Goal: Browse casually: Explore the website without a specific task or goal

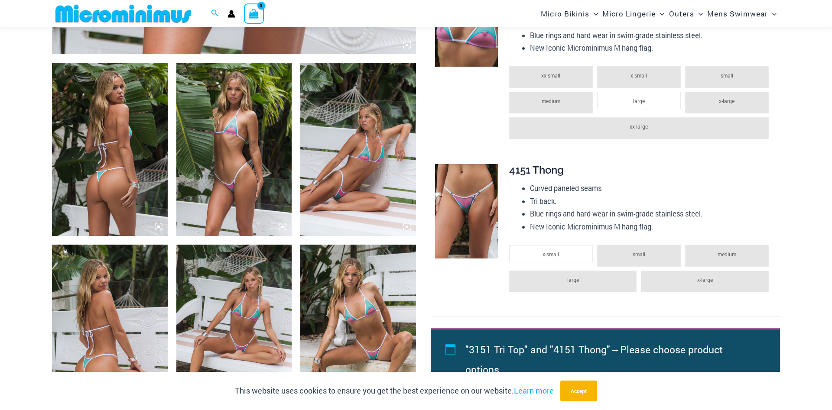
scroll to position [571, 0]
click at [365, 306] on img at bounding box center [358, 331] width 116 height 173
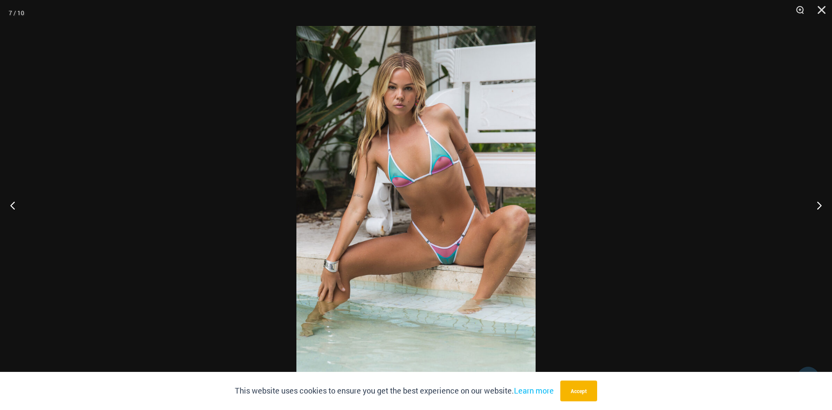
click at [407, 214] on img at bounding box center [415, 205] width 239 height 358
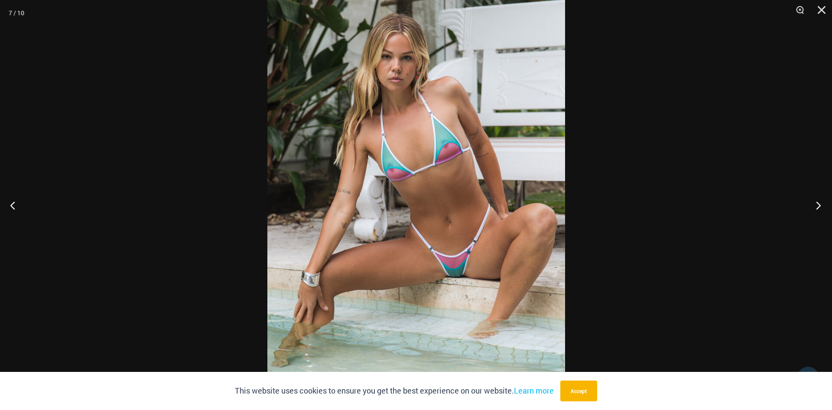
click at [818, 204] on button "Next" at bounding box center [815, 205] width 32 height 43
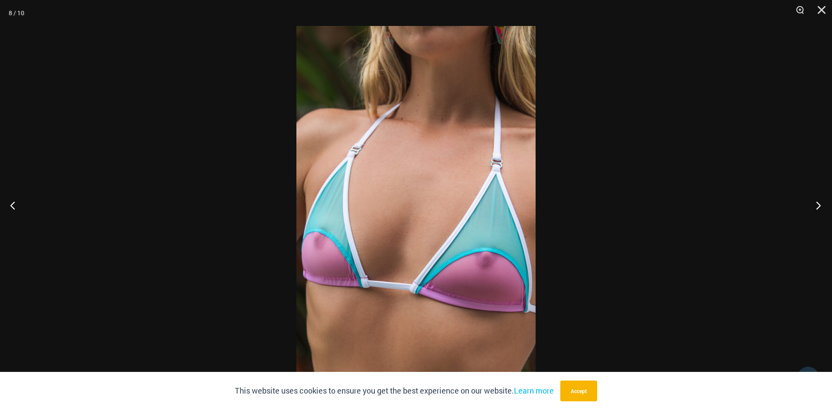
click at [818, 204] on button "Next" at bounding box center [815, 205] width 32 height 43
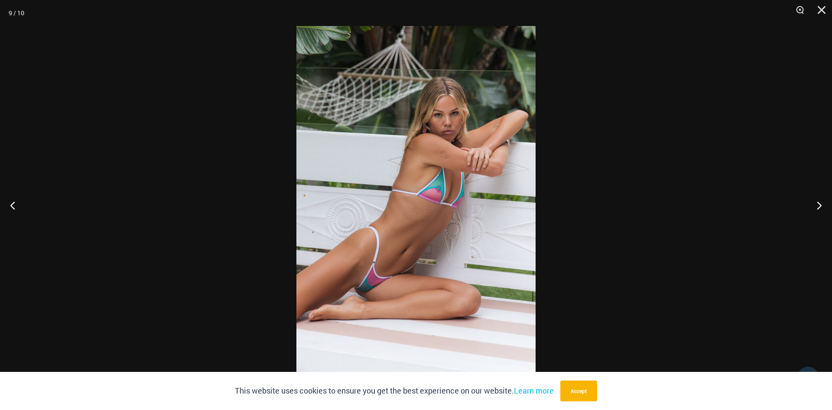
click at [464, 202] on img at bounding box center [415, 205] width 239 height 358
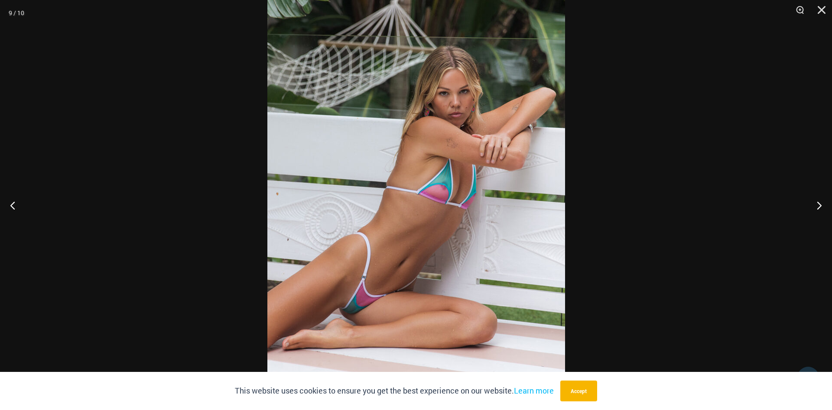
click at [470, 204] on img at bounding box center [416, 206] width 298 height 446
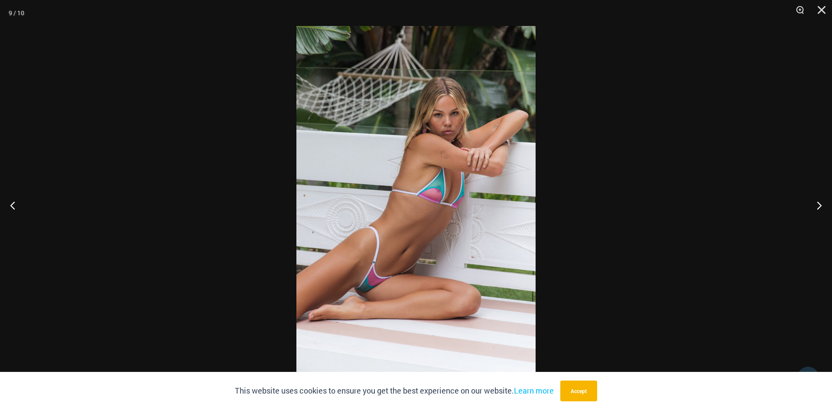
click at [483, 220] on img at bounding box center [415, 205] width 239 height 358
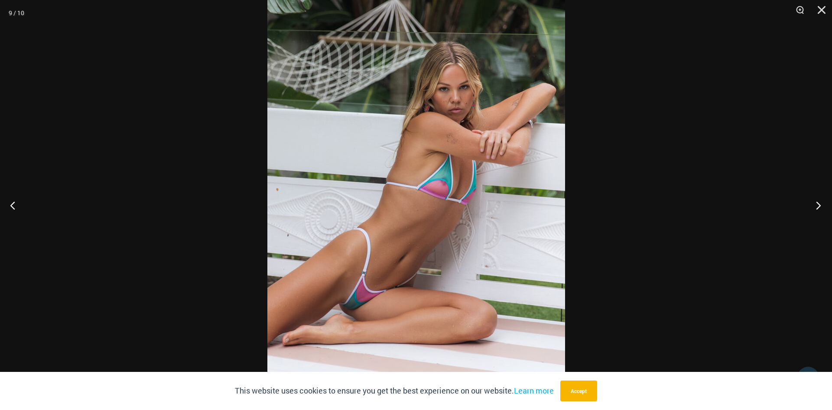
click at [814, 208] on button "Next" at bounding box center [815, 205] width 32 height 43
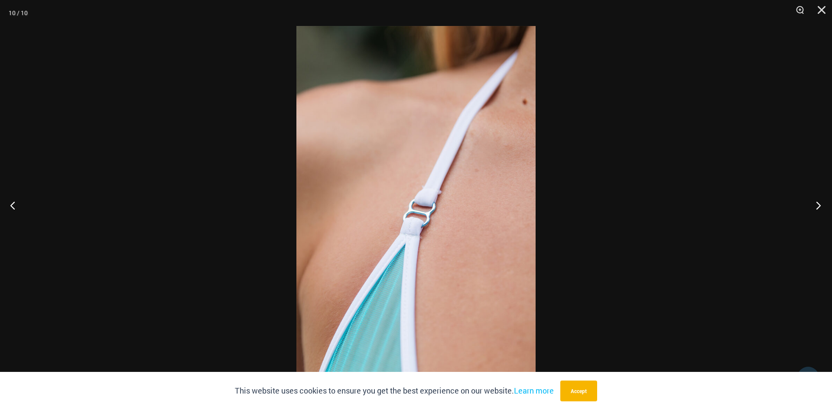
click at [818, 202] on button "Next" at bounding box center [815, 205] width 32 height 43
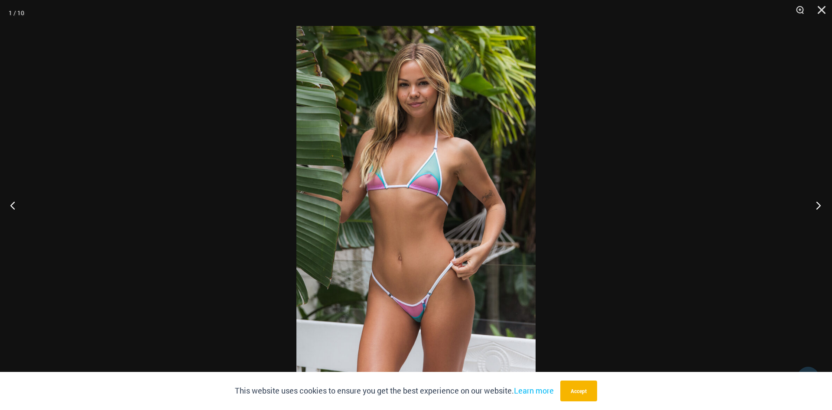
click at [818, 202] on button "Next" at bounding box center [815, 205] width 32 height 43
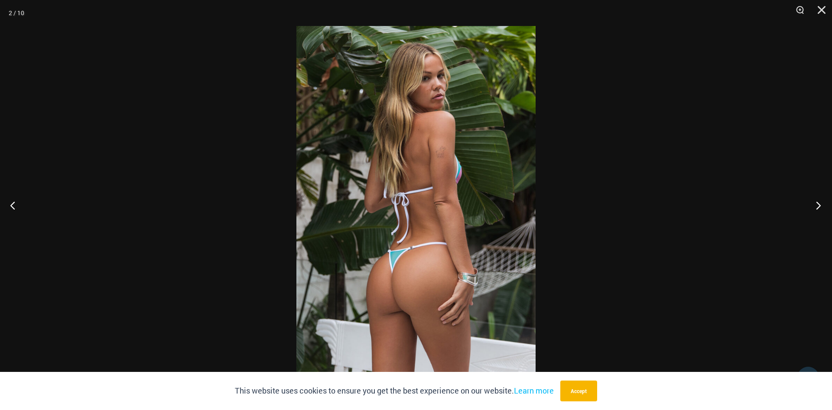
click at [818, 202] on button "Next" at bounding box center [815, 205] width 32 height 43
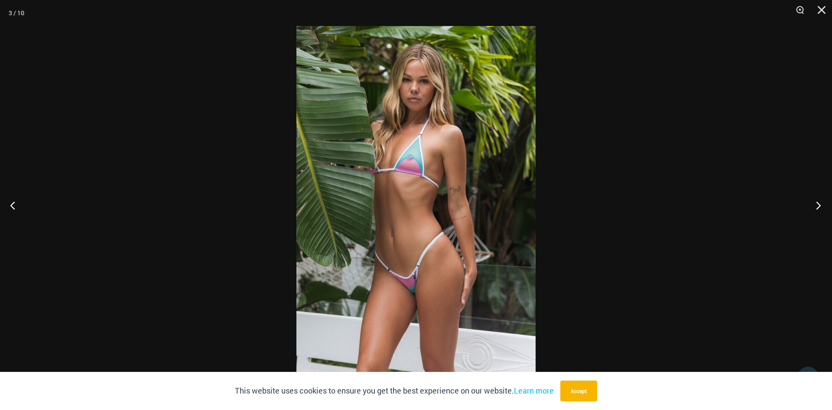
click at [818, 202] on button "Next" at bounding box center [815, 205] width 32 height 43
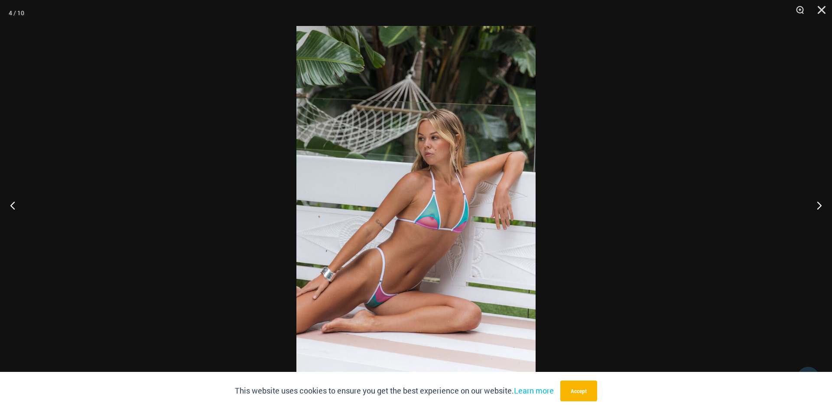
click at [491, 201] on img at bounding box center [415, 205] width 239 height 358
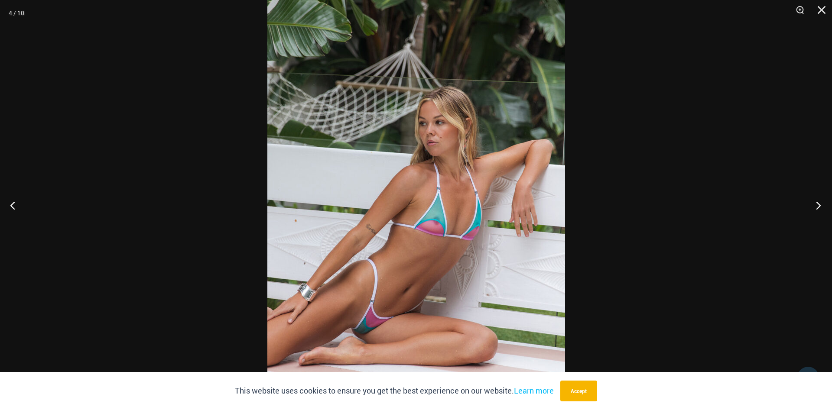
click at [816, 204] on button "Next" at bounding box center [815, 205] width 32 height 43
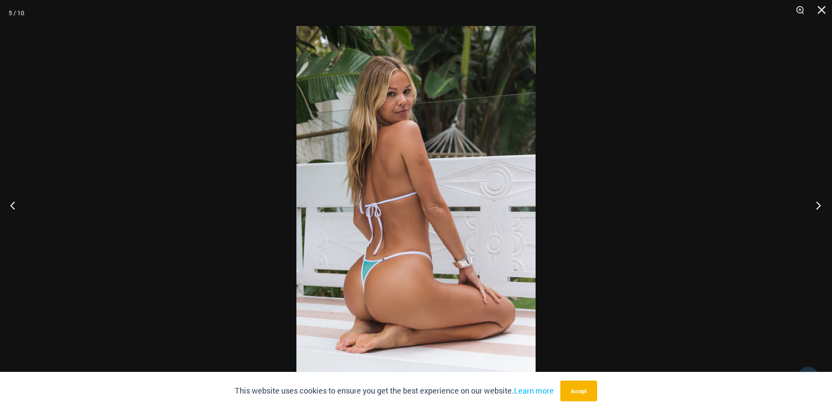
click at [816, 204] on button "Next" at bounding box center [815, 205] width 32 height 43
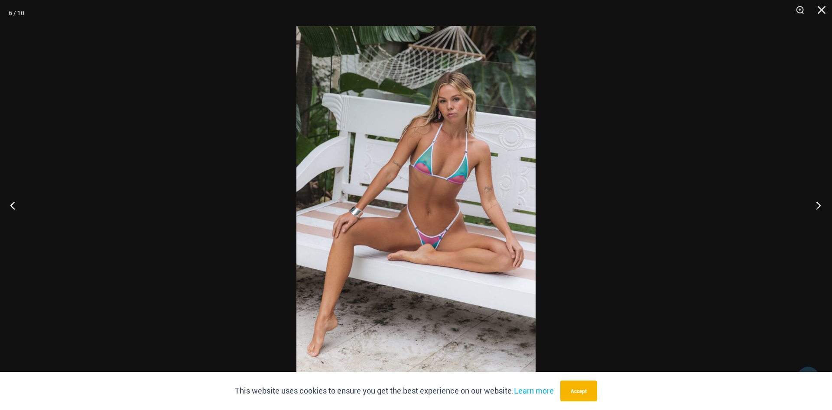
click at [816, 204] on button "Next" at bounding box center [815, 205] width 32 height 43
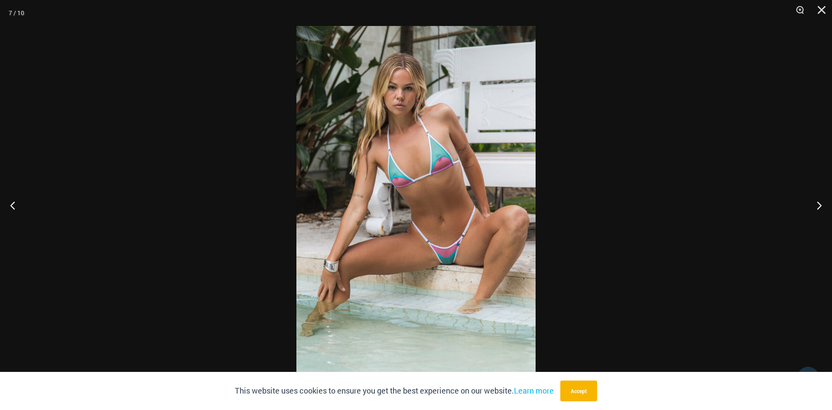
click at [430, 139] on img at bounding box center [415, 205] width 239 height 358
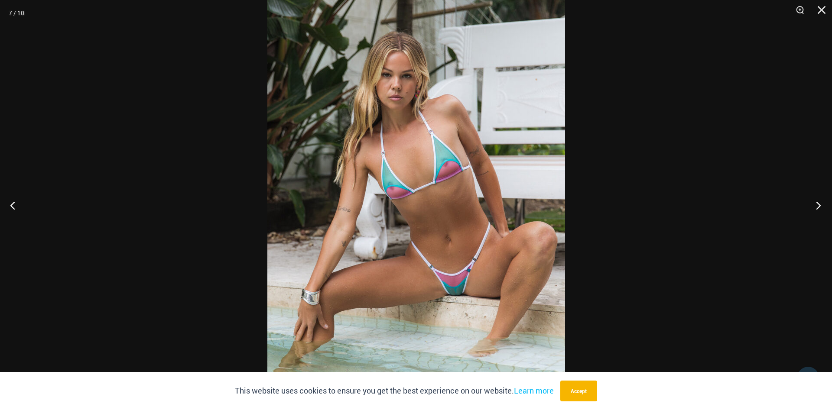
click at [822, 202] on button "Next" at bounding box center [815, 205] width 32 height 43
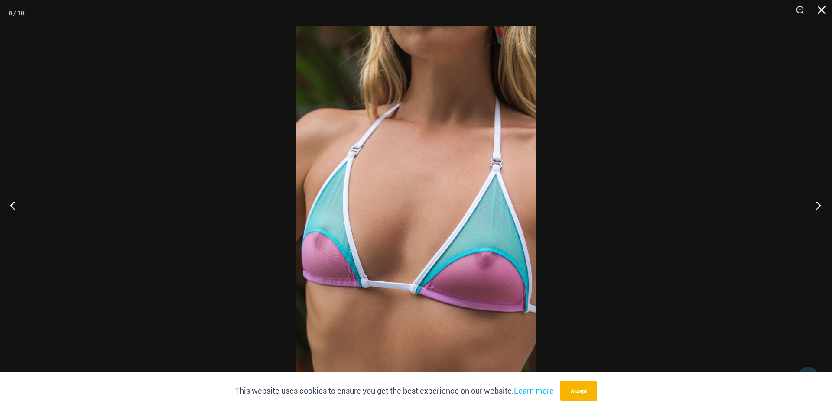
click at [822, 202] on button "Next" at bounding box center [815, 205] width 32 height 43
